Goal: Task Accomplishment & Management: Manage account settings

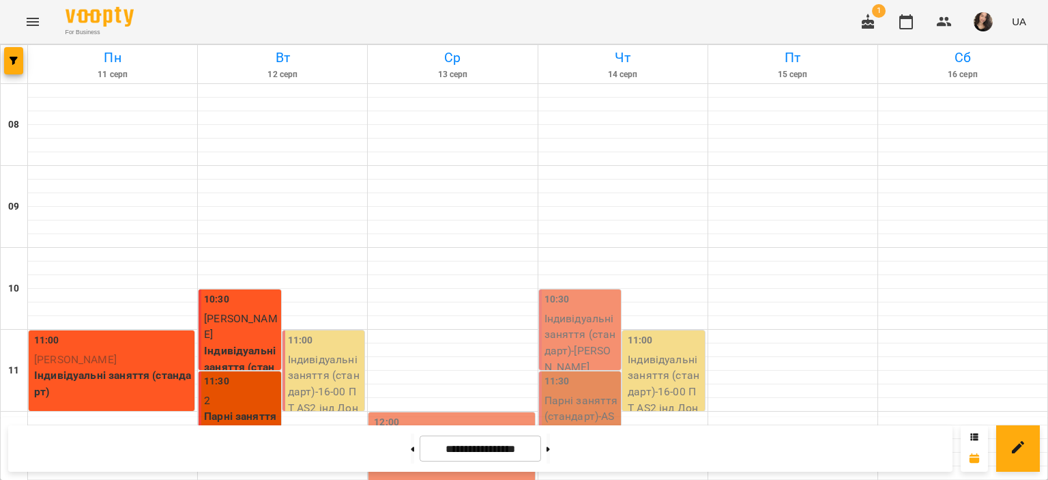
scroll to position [642, 0]
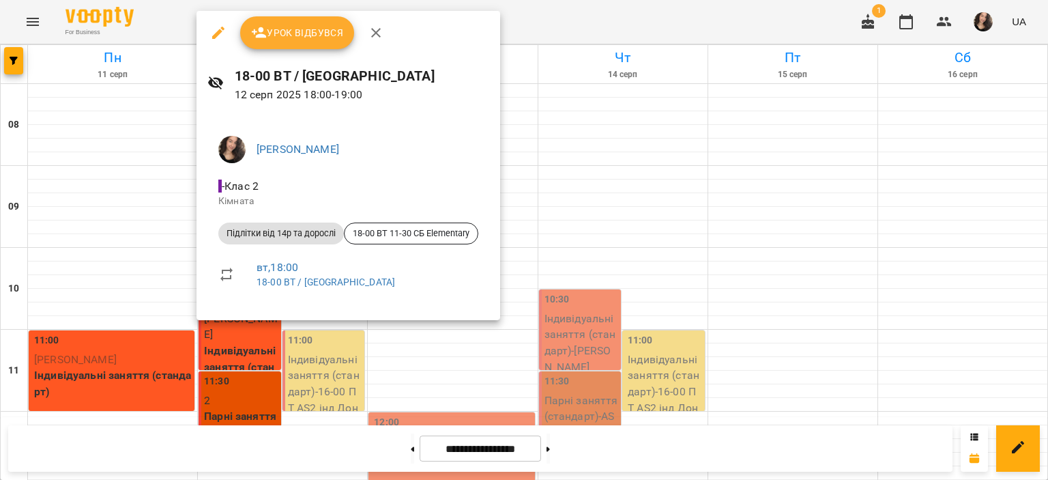
click at [298, 36] on span "Урок відбувся" at bounding box center [297, 33] width 93 height 16
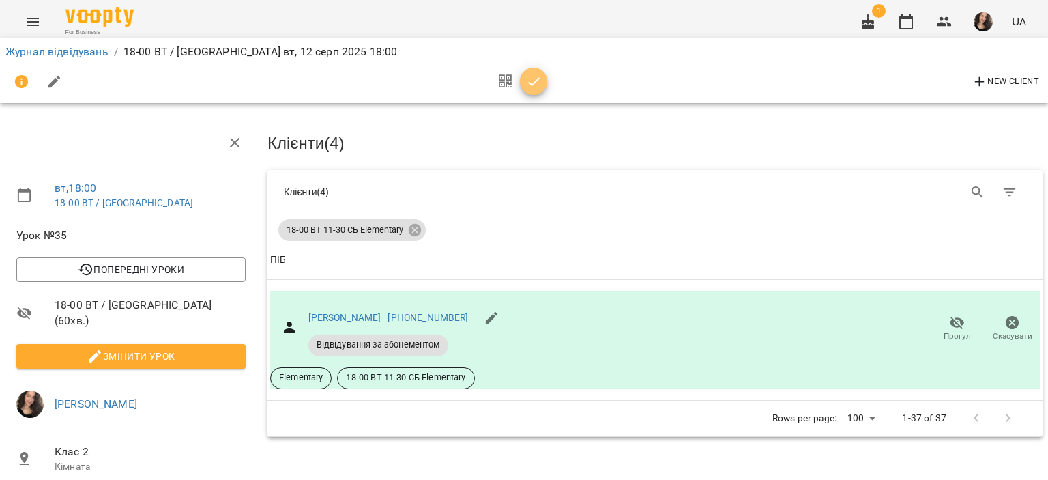
click at [532, 76] on icon "button" at bounding box center [534, 82] width 16 height 16
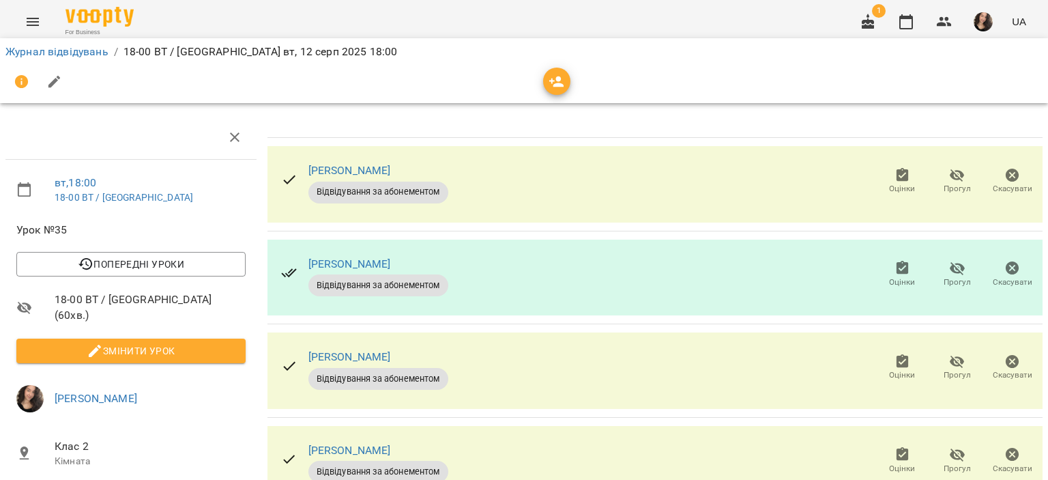
scroll to position [85, 0]
click at [61, 46] on link "Журнал відвідувань" at bounding box center [56, 51] width 103 height 13
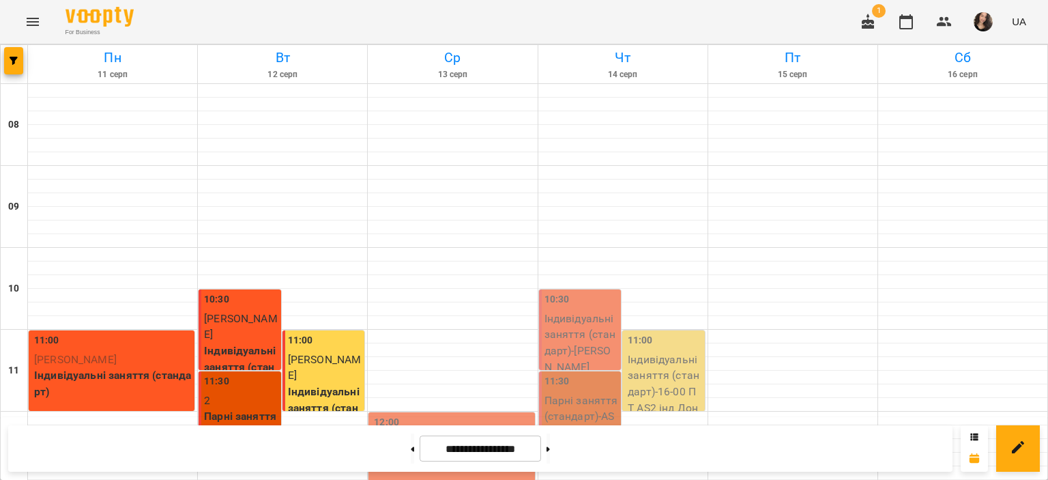
scroll to position [648, 0]
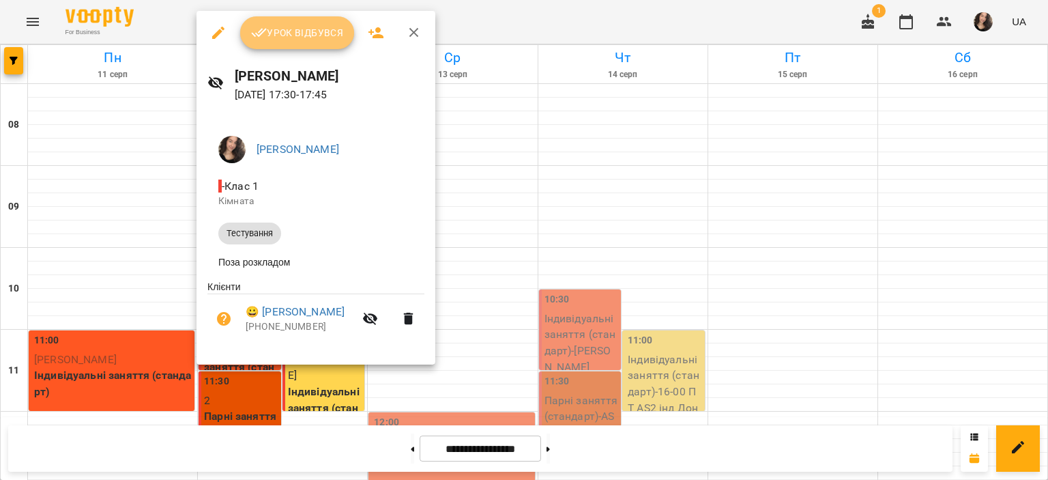
click at [292, 27] on span "Урок відбувся" at bounding box center [297, 33] width 93 height 16
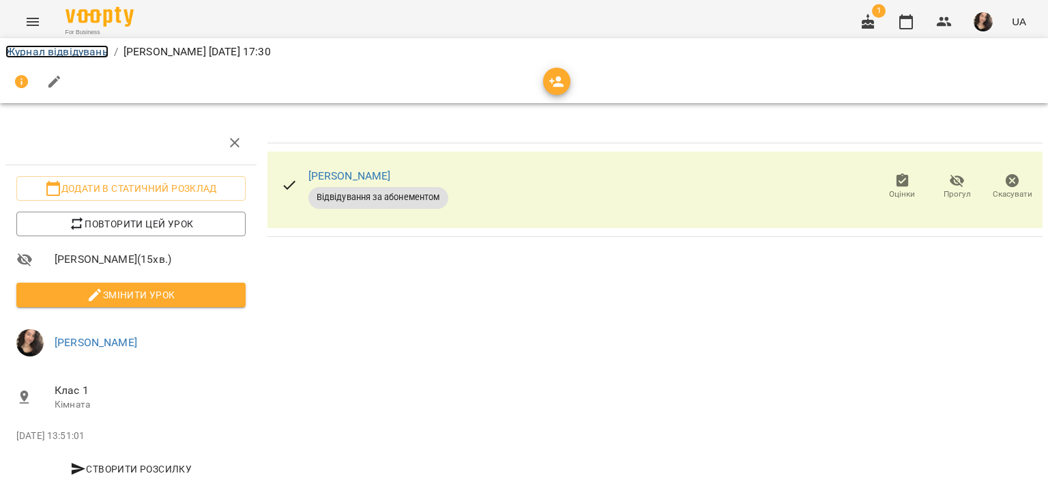
click at [85, 50] on link "Журнал відвідувань" at bounding box center [56, 51] width 103 height 13
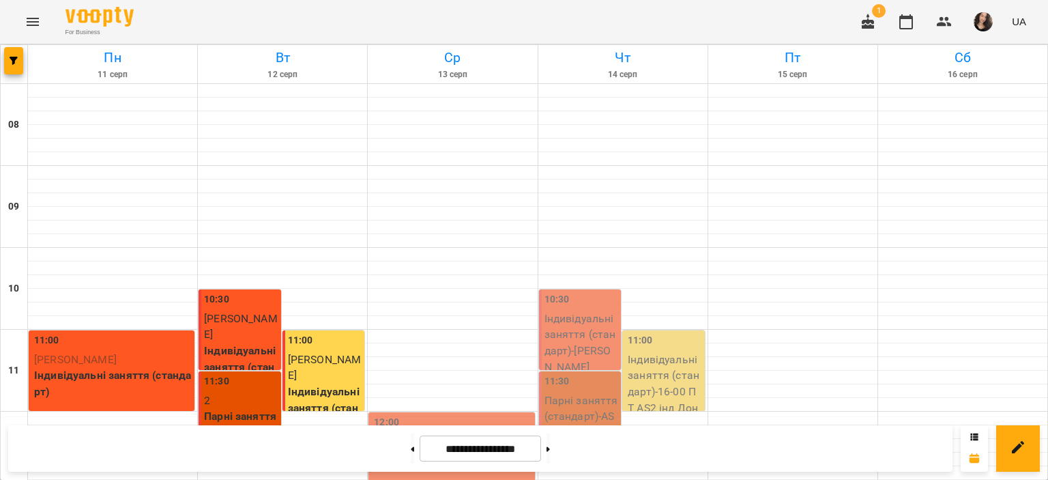
scroll to position [648, 0]
